Goal: Information Seeking & Learning: Learn about a topic

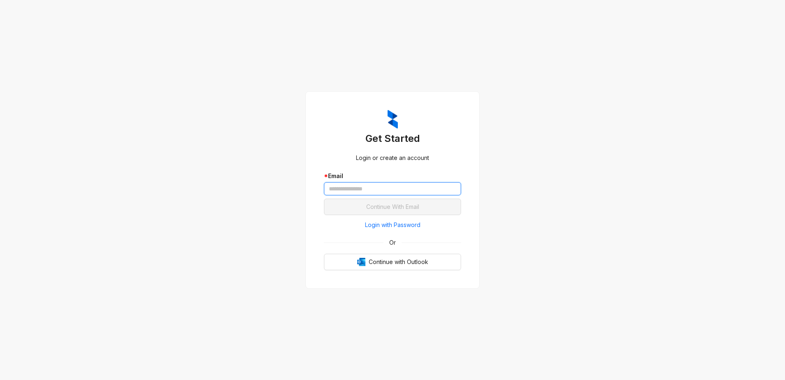
click at [375, 191] on input "text" at bounding box center [392, 188] width 137 height 13
type input "**********"
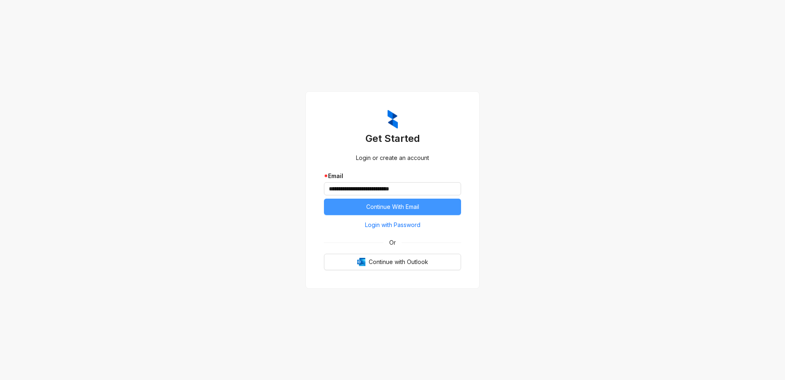
click at [389, 207] on span "Continue With Email" at bounding box center [392, 206] width 53 height 9
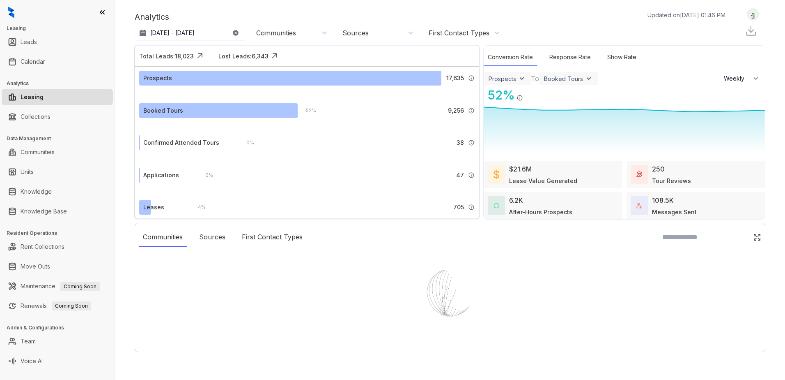
select select "******"
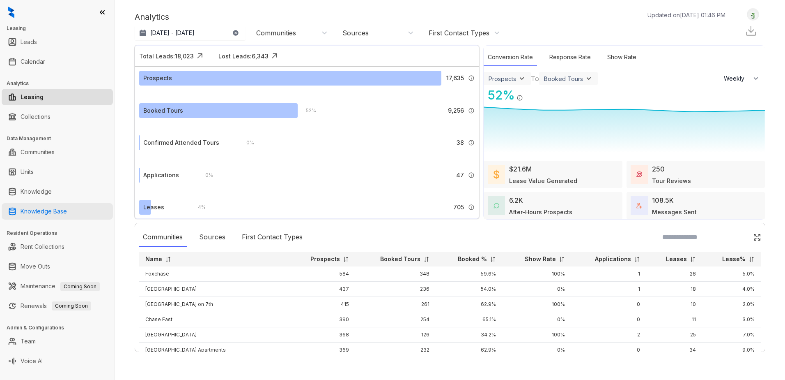
click at [32, 213] on link "Knowledge Base" at bounding box center [44, 211] width 46 height 16
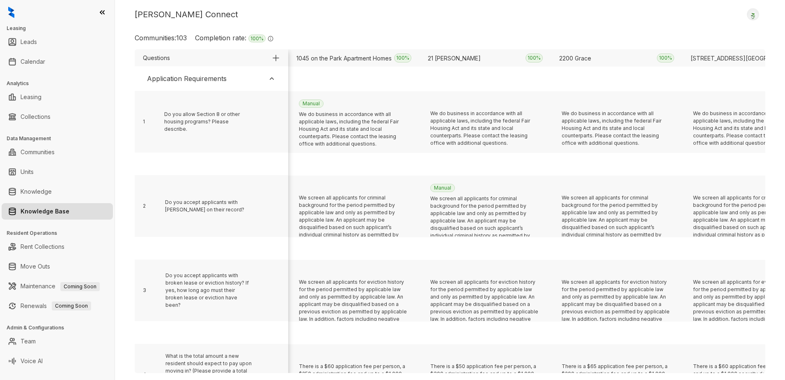
click at [272, 81] on img at bounding box center [272, 78] width 8 height 8
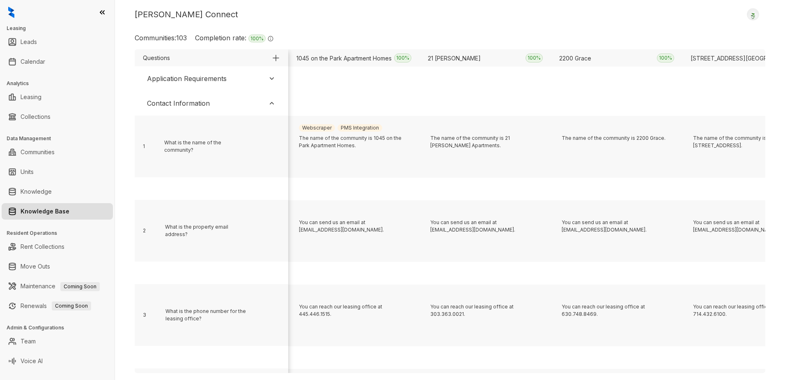
click at [270, 103] on img at bounding box center [272, 103] width 8 height 8
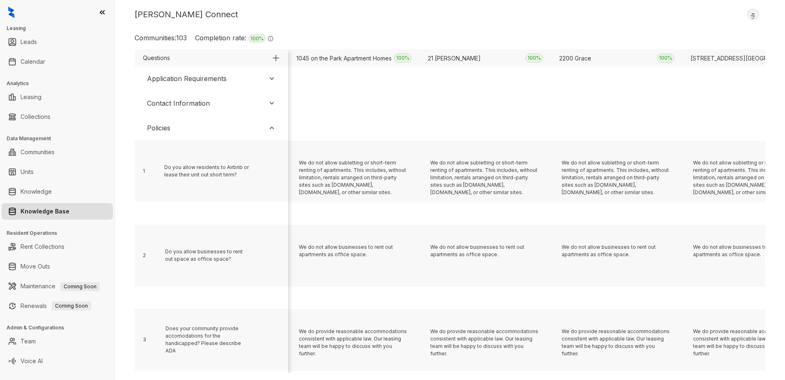
click at [271, 130] on img at bounding box center [272, 128] width 8 height 8
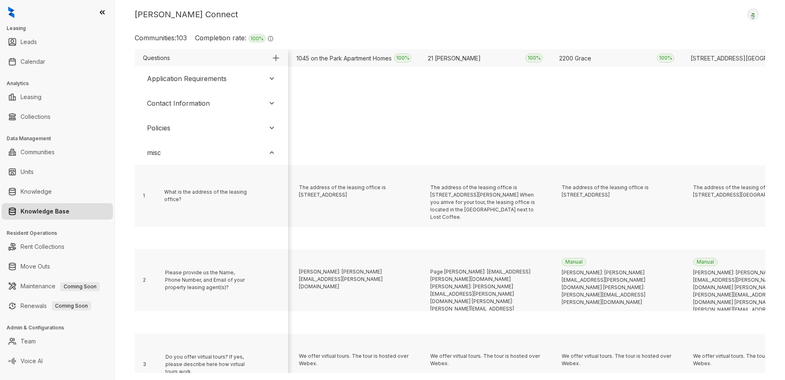
click at [271, 153] on img at bounding box center [272, 152] width 8 height 8
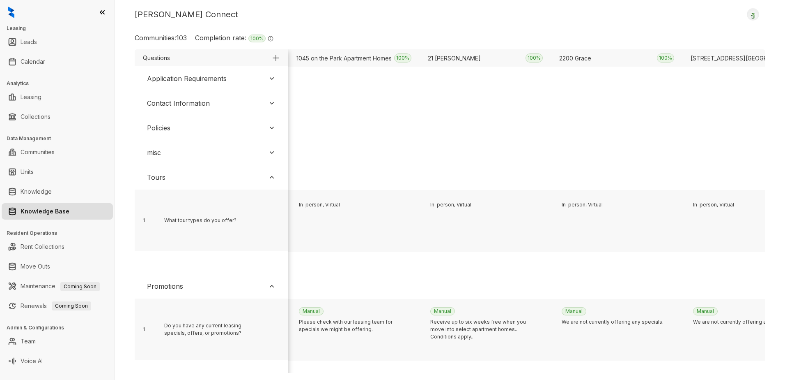
click at [272, 176] on img at bounding box center [272, 177] width 8 height 8
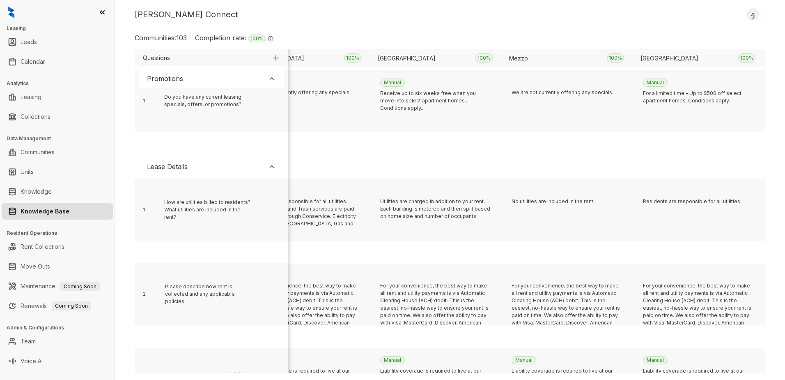
scroll to position [144, 5683]
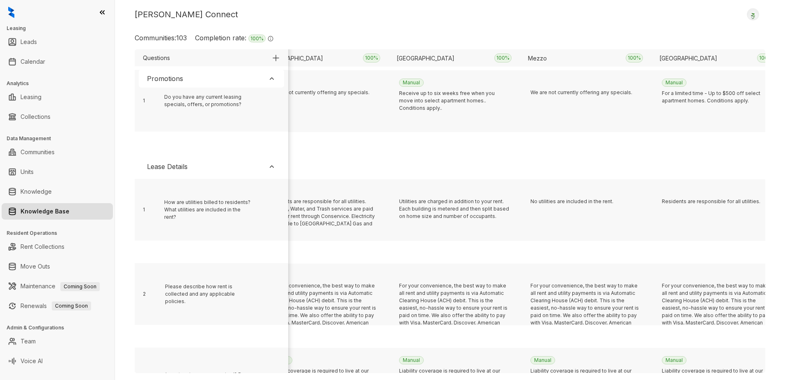
click at [311, 373] on div "Kelsey Connect Logout Communities: 103 Completion rate: 100 % The completion ra…" at bounding box center [450, 190] width 670 height 380
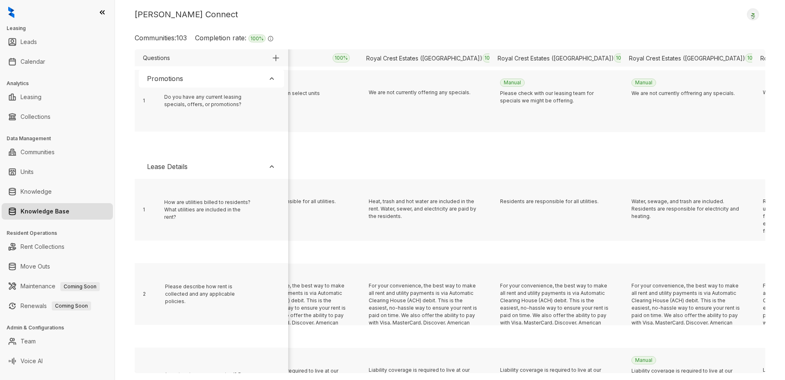
scroll to position [144, 8608]
